Goal: Task Accomplishment & Management: Complete application form

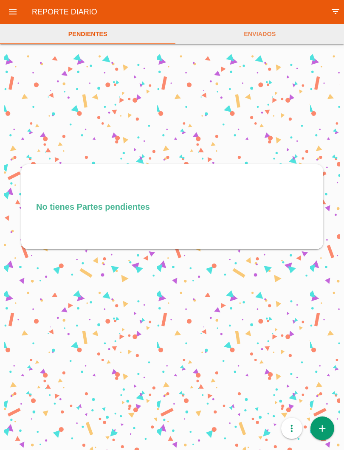
click at [324, 420] on icon "add" at bounding box center [322, 429] width 11 height 24
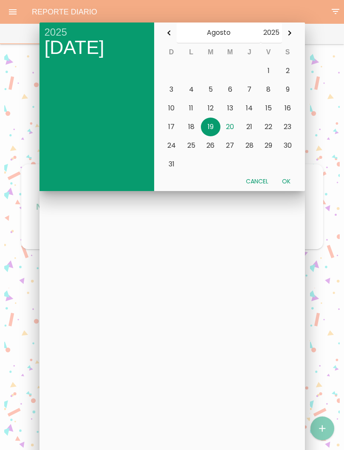
click at [234, 124] on button "20" at bounding box center [230, 127] width 20 height 19
click at [291, 184] on button "Ok" at bounding box center [286, 181] width 22 height 15
type input "[DATE]"
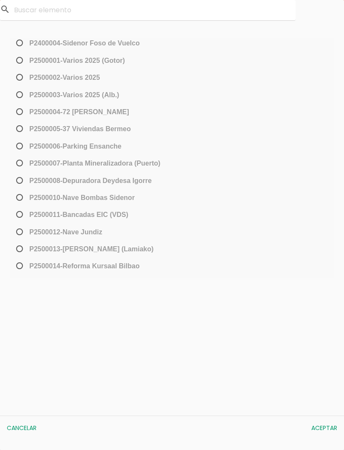
click at [16, 254] on span "P2500013-[PERSON_NAME] (Lamiako)" at bounding box center [83, 249] width 139 height 11
click at [16, 256] on input "P2500013-[PERSON_NAME] (Lamiako)" at bounding box center [17, 252] width 6 height 14
radio input "true"
click at [327, 428] on button "Aceptar" at bounding box center [324, 427] width 34 height 15
select select "96"
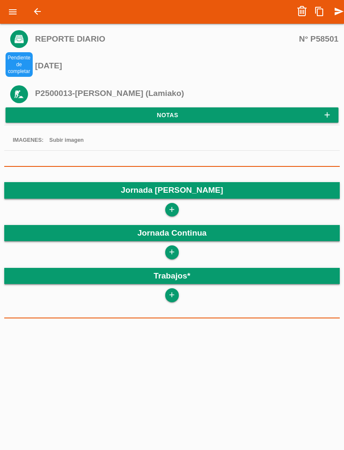
click at [173, 203] on icon "add" at bounding box center [172, 210] width 8 height 14
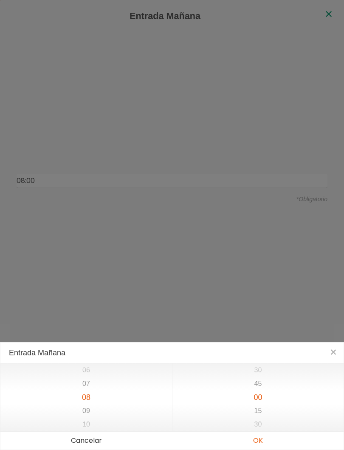
click at [272, 439] on button "OK" at bounding box center [258, 441] width 172 height 18
click at [267, 441] on button "OK" at bounding box center [258, 441] width 172 height 18
click at [266, 440] on button "OK" at bounding box center [258, 441] width 172 height 18
click at [260, 442] on button "OK" at bounding box center [258, 441] width 172 height 18
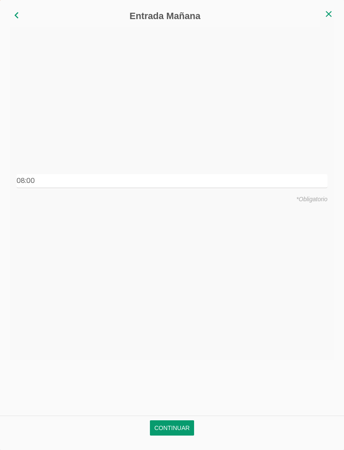
type input "08:00"
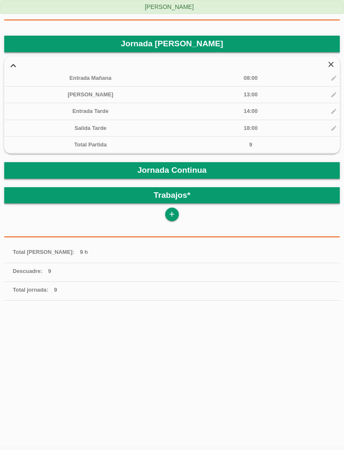
click at [175, 213] on icon "add" at bounding box center [172, 215] width 8 height 14
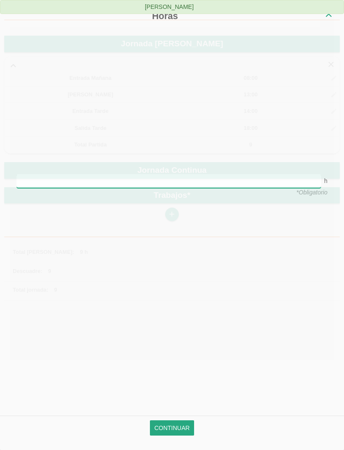
scroll to position [0, 0]
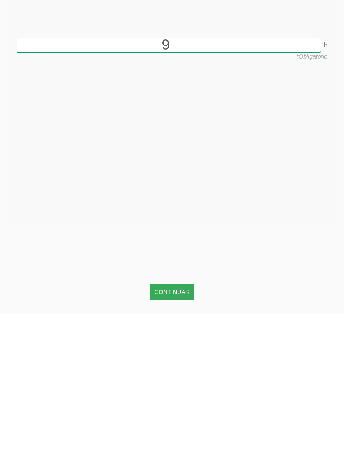
type input "9"
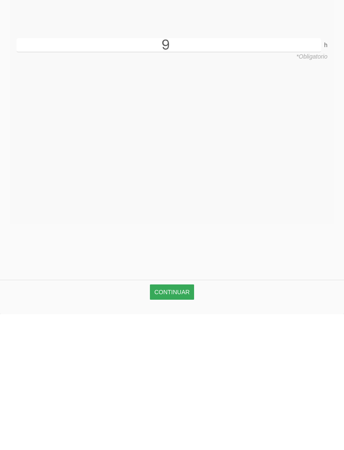
click at [185, 420] on link "Continuar" at bounding box center [172, 427] width 44 height 15
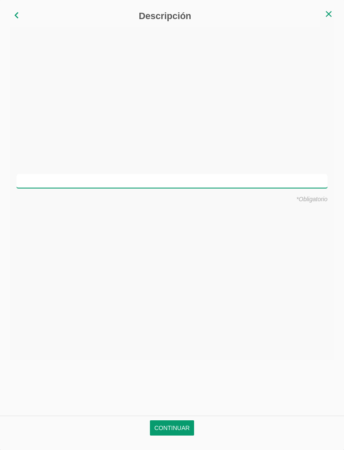
click at [202, 179] on input "text" at bounding box center [172, 181] width 311 height 14
type input "Montar hierro en cimentación"
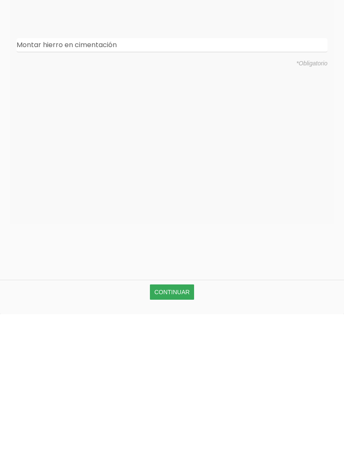
click at [186, 420] on link "Continuar" at bounding box center [172, 427] width 44 height 15
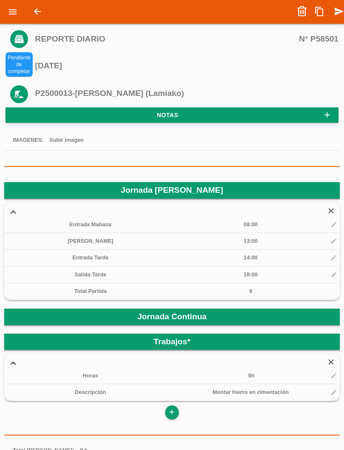
click at [339, 12] on icon "send" at bounding box center [339, 11] width 10 height 17
